Goal: Task Accomplishment & Management: Manage account settings

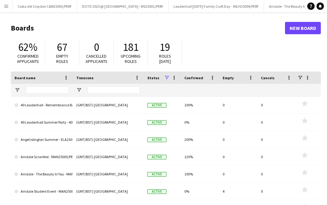
click at [11, 5] on button "Menu" at bounding box center [6, 6] width 12 height 12
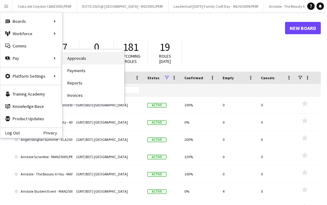
click at [100, 59] on link "Approvals" at bounding box center [93, 58] width 62 height 12
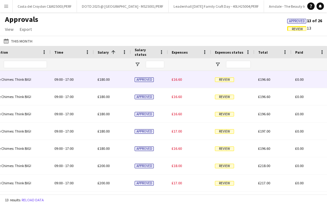
click at [228, 79] on span "Review" at bounding box center [224, 80] width 19 height 5
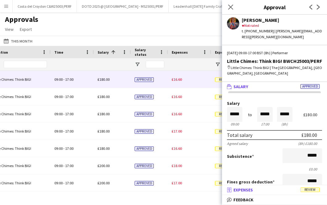
click at [274, 191] on mat-panel-title "receipt Expenses Review" at bounding box center [273, 190] width 103 height 6
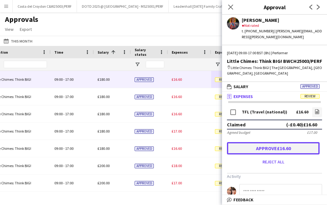
click at [259, 145] on button "Approve £16.60" at bounding box center [273, 148] width 93 height 12
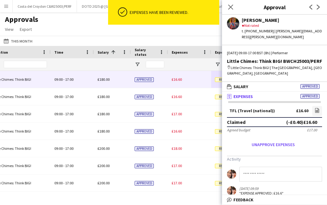
click at [217, 78] on span "Review" at bounding box center [224, 80] width 19 height 5
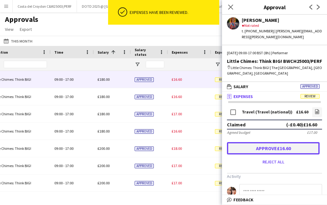
click at [272, 142] on button "Approve £16.60" at bounding box center [273, 148] width 93 height 12
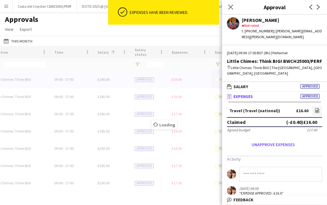
click at [218, 80] on span "Review" at bounding box center [224, 80] width 19 height 5
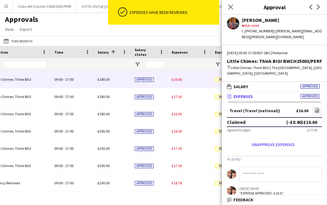
click at [218, 78] on span "Review" at bounding box center [224, 80] width 19 height 5
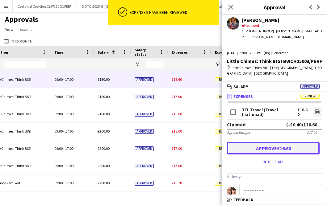
click at [262, 142] on button "Approve £16.60" at bounding box center [273, 148] width 93 height 12
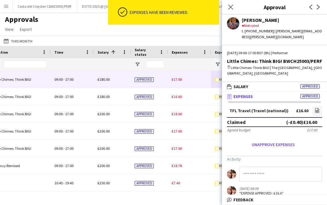
click at [217, 79] on span "Review" at bounding box center [224, 80] width 19 height 5
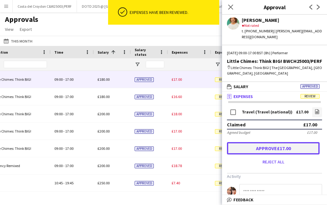
click at [275, 143] on button "Approve £17.00" at bounding box center [273, 148] width 93 height 12
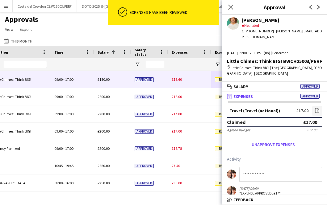
click at [218, 78] on span "Review" at bounding box center [224, 80] width 19 height 5
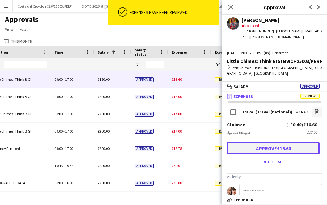
click at [262, 142] on button "Approve £16.60" at bounding box center [273, 148] width 93 height 12
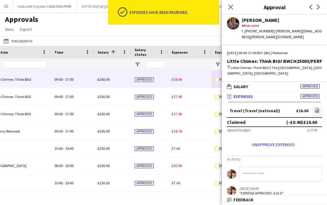
click at [217, 79] on span "Review" at bounding box center [224, 80] width 19 height 5
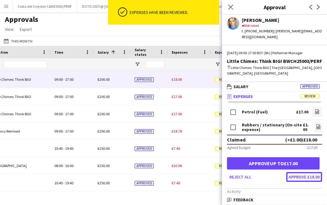
click at [305, 172] on button "Approve £18.00" at bounding box center [304, 177] width 36 height 10
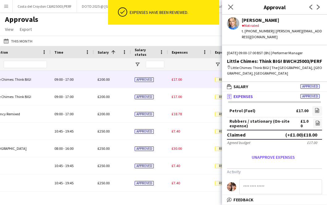
click at [217, 83] on div "Review" at bounding box center [232, 79] width 43 height 17
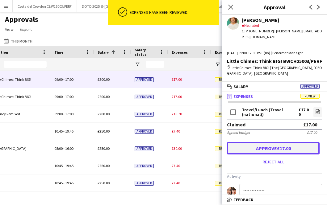
click at [280, 143] on button "Approve £17.00" at bounding box center [273, 148] width 93 height 12
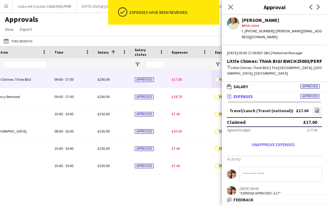
click at [215, 80] on div "Review" at bounding box center [232, 79] width 43 height 17
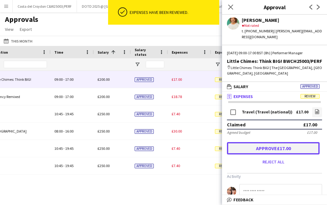
click at [276, 144] on button "Approve £17.00" at bounding box center [273, 148] width 93 height 12
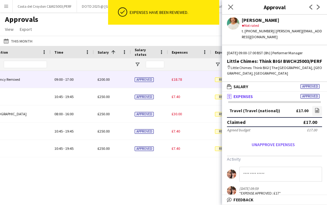
click at [215, 80] on span "Review" at bounding box center [224, 80] width 19 height 5
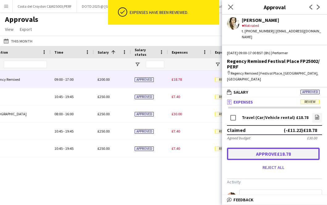
click at [275, 149] on button "Approve £18.78" at bounding box center [273, 154] width 93 height 12
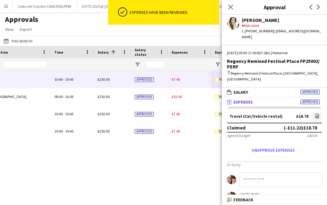
click at [217, 79] on span "Review" at bounding box center [224, 80] width 19 height 5
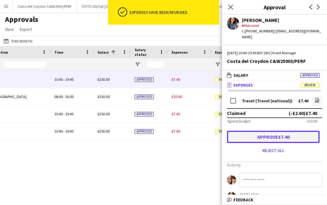
click at [270, 132] on button "Approve £7.40" at bounding box center [273, 137] width 93 height 12
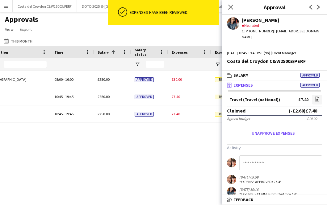
click at [218, 80] on div "Event Manager 10:45 - 19:45 £250.00 Approved £7.40 Review £257.40 £0.00 £257.40…" at bounding box center [117, 97] width 1121 height 52
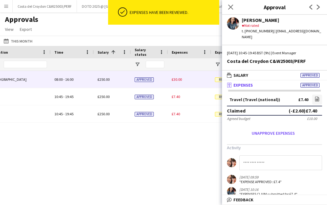
click at [218, 80] on span "Review" at bounding box center [224, 80] width 19 height 5
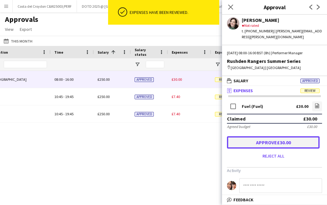
click at [273, 138] on button "Approve £30.00" at bounding box center [273, 143] width 93 height 12
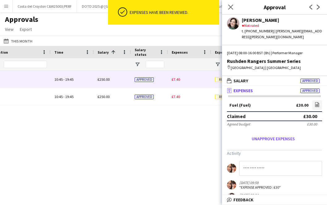
click at [216, 79] on span "Review" at bounding box center [224, 80] width 19 height 5
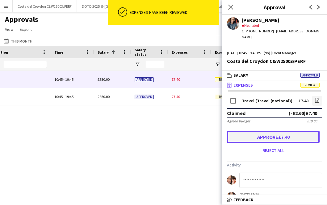
click at [258, 132] on button "Approve £7.40" at bounding box center [273, 137] width 93 height 12
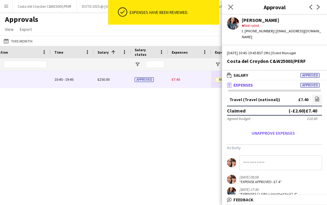
click at [216, 78] on span "Review" at bounding box center [224, 80] width 19 height 5
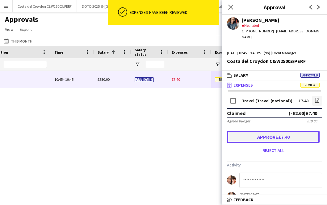
click at [266, 131] on button "Approve £7.40" at bounding box center [273, 137] width 93 height 12
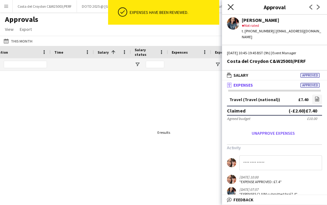
click at [232, 8] on icon at bounding box center [231, 7] width 6 height 6
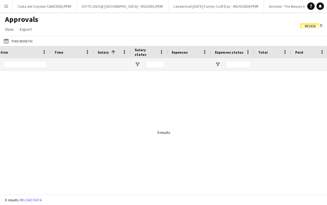
click at [4, 5] on app-icon "Menu" at bounding box center [6, 6] width 5 height 5
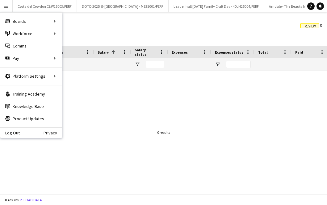
click at [134, 32] on div "Approvals View Customise view Customise filters Reset Filters Reset View Reset …" at bounding box center [163, 25] width 327 height 21
